Goal: Transaction & Acquisition: Purchase product/service

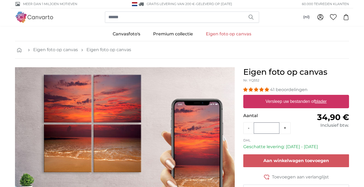
click at [290, 102] on label "Versleep uw bestanden of blader" at bounding box center [296, 101] width 66 height 11
click at [290, 96] on input "Versleep uw bestanden of blader" at bounding box center [296, 96] width 106 height 2
click at [38, 17] on img at bounding box center [34, 16] width 39 height 11
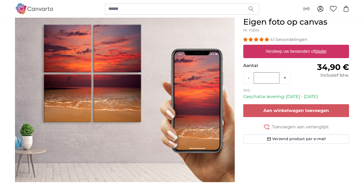
click at [318, 52] on u "blader" at bounding box center [320, 51] width 12 height 5
click at [318, 46] on input "Versleep uw bestanden of blader" at bounding box center [296, 46] width 106 height 2
type input "**********"
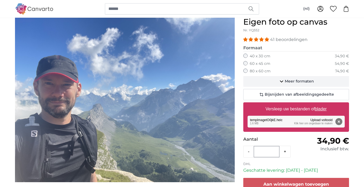
click at [285, 81] on span "Meer formaten" at bounding box center [298, 81] width 29 height 5
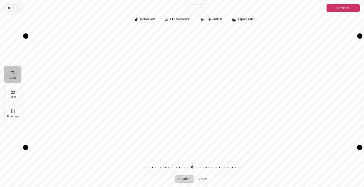
scroll to position [131, 0]
click at [9, 7] on icon "Pintura" at bounding box center [9, 8] width 4 height 4
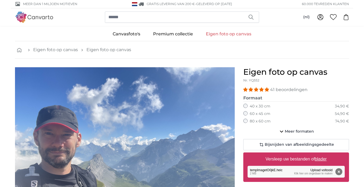
scroll to position [0, 0]
